Goal: Information Seeking & Learning: Learn about a topic

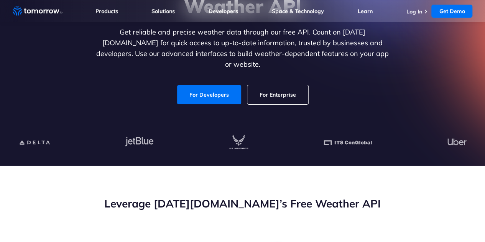
scroll to position [110, 0]
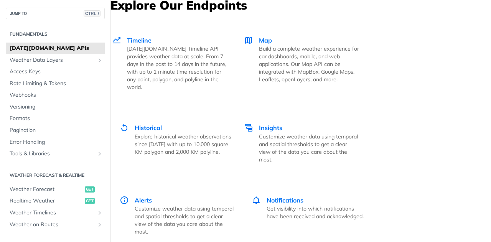
scroll to position [1396, 0]
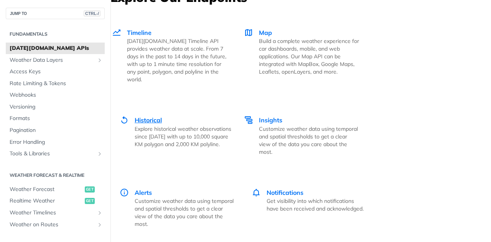
click at [142, 116] on span "Historical" at bounding box center [148, 120] width 27 height 8
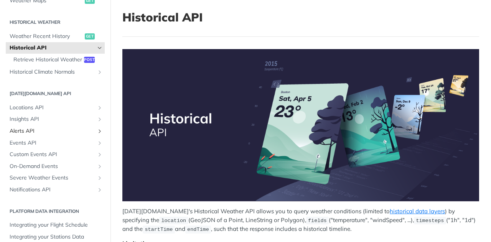
scroll to position [258, 0]
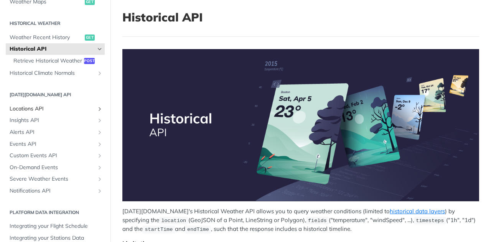
click at [68, 113] on span "Locations API" at bounding box center [52, 109] width 85 height 8
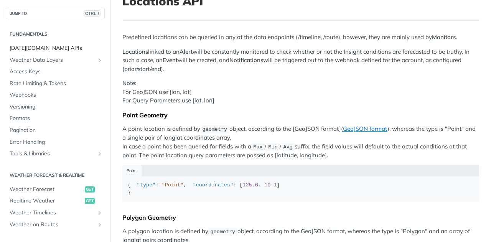
click at [46, 49] on span "[DATE][DOMAIN_NAME] APIs" at bounding box center [56, 48] width 93 height 8
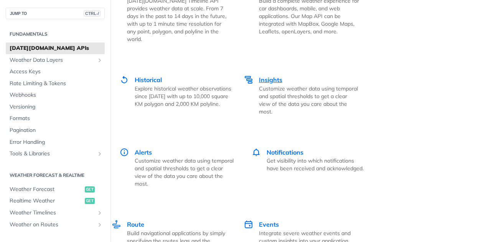
scroll to position [1433, 0]
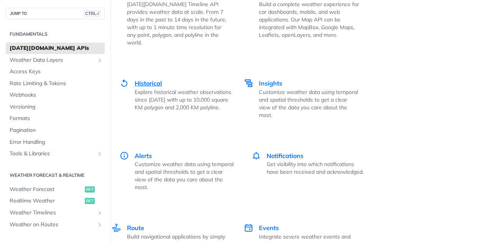
click at [162, 79] on span "Historical" at bounding box center [148, 83] width 27 height 8
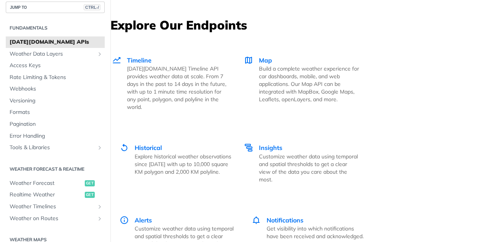
scroll to position [1362, 0]
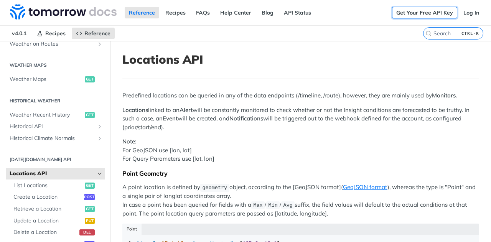
click at [432, 14] on link "Get Your Free API Key" at bounding box center [424, 13] width 65 height 12
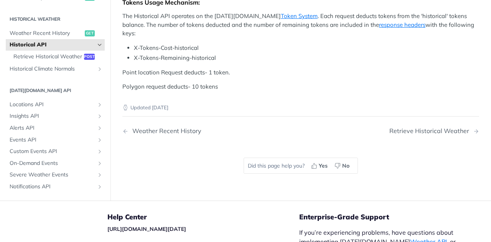
scroll to position [530, 0]
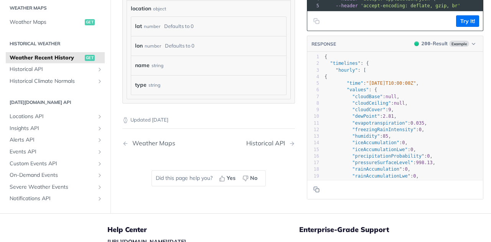
scroll to position [691, 0]
